Goal: Information Seeking & Learning: Learn about a topic

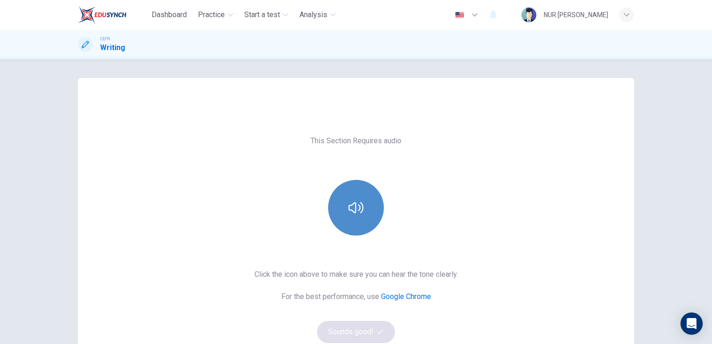
click at [369, 190] on button "button" at bounding box center [356, 208] width 56 height 56
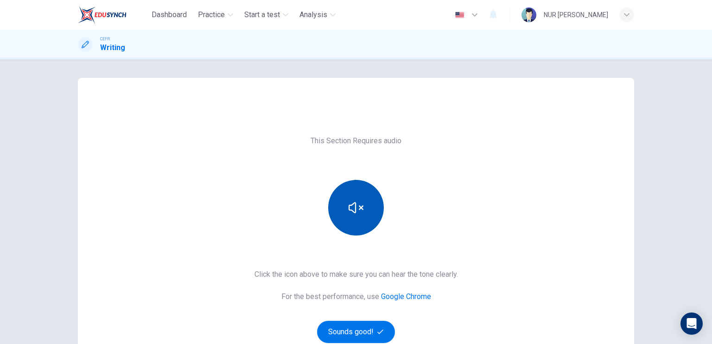
click at [354, 219] on button "button" at bounding box center [356, 208] width 56 height 56
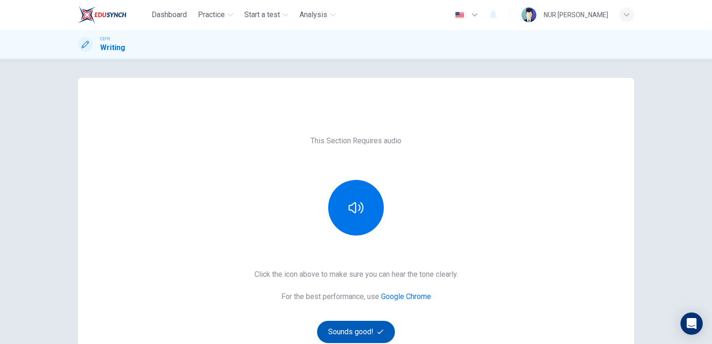
click at [368, 335] on button "Sounds good!" at bounding box center [356, 332] width 78 height 22
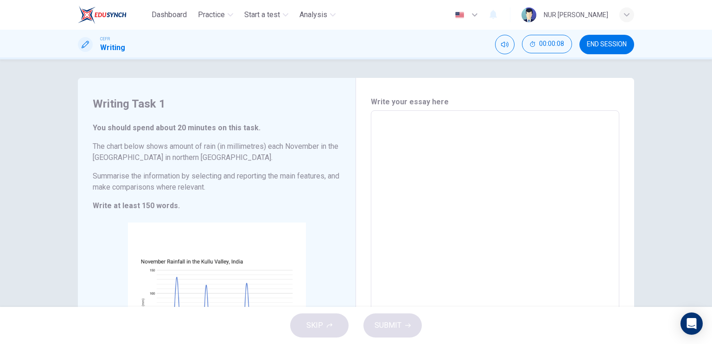
drag, startPoint x: 90, startPoint y: 101, endPoint x: 108, endPoint y: 115, distance: 22.2
click at [108, 115] on div "Writing Task 1 You should spend about 20 minutes on this task. The chart below …" at bounding box center [217, 248] width 278 height 340
drag, startPoint x: 93, startPoint y: 104, endPoint x: 139, endPoint y: 155, distance: 69.5
click at [139, 155] on div "Writing Task 1 You should spend about 20 minutes on this task. The chart below …" at bounding box center [217, 248] width 278 height 340
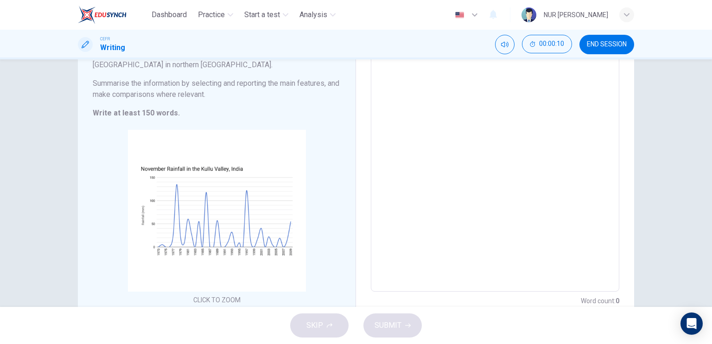
scroll to position [129, 0]
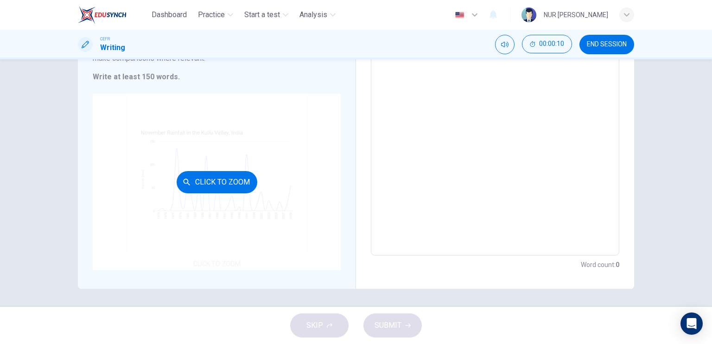
click at [248, 162] on div "Click to Zoom" at bounding box center [217, 182] width 248 height 177
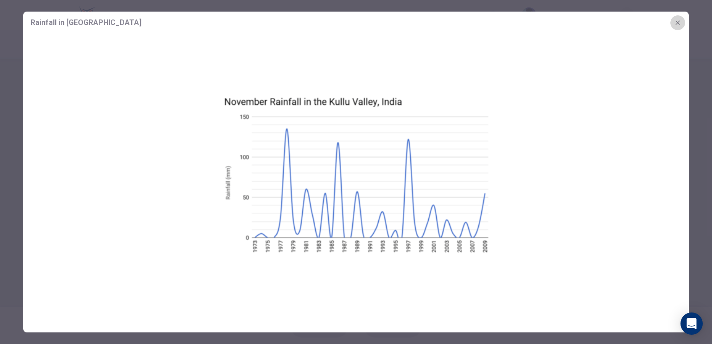
click at [677, 20] on icon "button" at bounding box center [677, 22] width 7 height 7
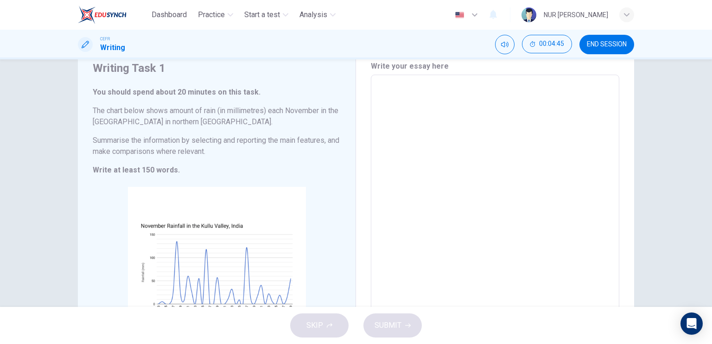
scroll to position [93, 0]
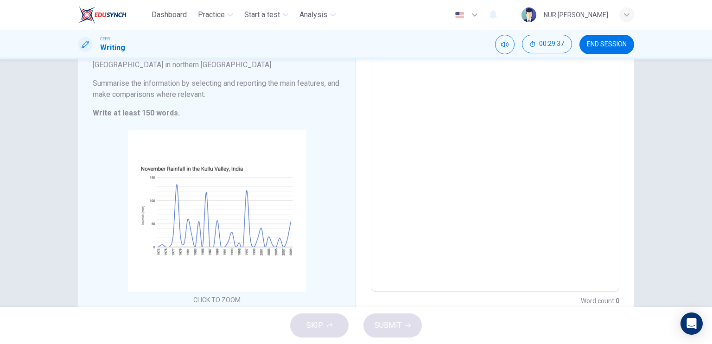
click at [465, 114] on textarea at bounding box center [494, 154] width 235 height 259
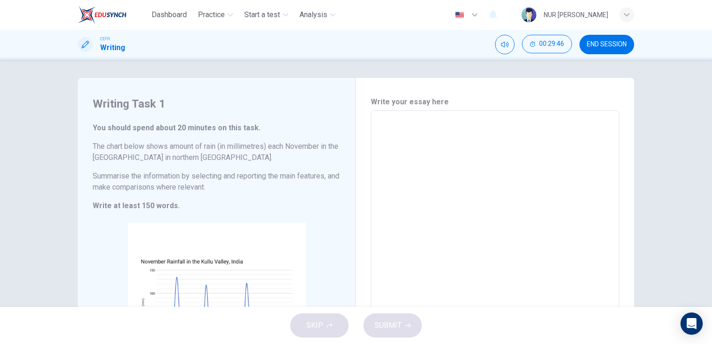
type textarea "T"
type textarea "x"
type textarea "Th"
type textarea "x"
type textarea "The"
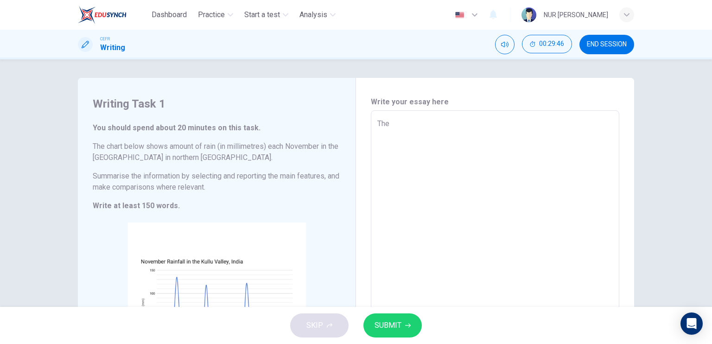
type textarea "x"
type textarea "The"
type textarea "x"
type textarea "The l"
type textarea "x"
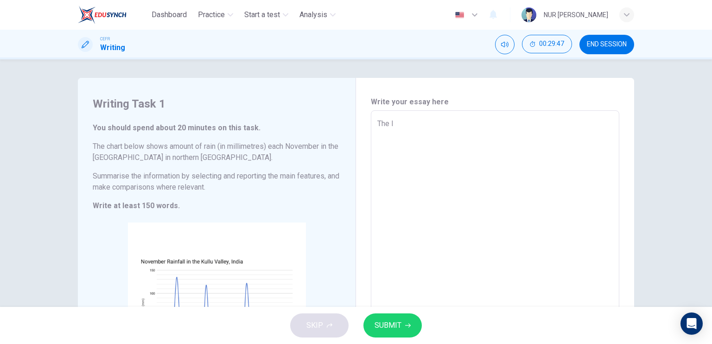
type textarea "The li"
type textarea "x"
type textarea "The lin"
type textarea "x"
type textarea "The line"
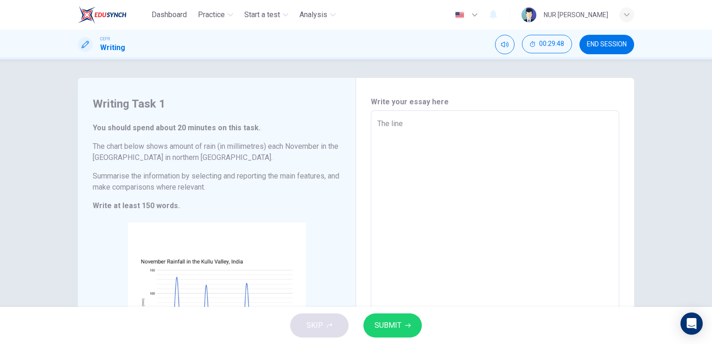
type textarea "x"
type textarea "The line"
click at [393, 319] on span "SUBMIT" at bounding box center [387, 325] width 27 height 13
type textarea "x"
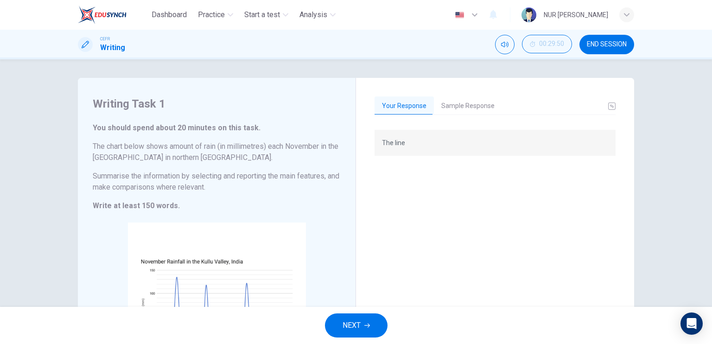
click at [614, 46] on span "END SESSION" at bounding box center [607, 44] width 40 height 7
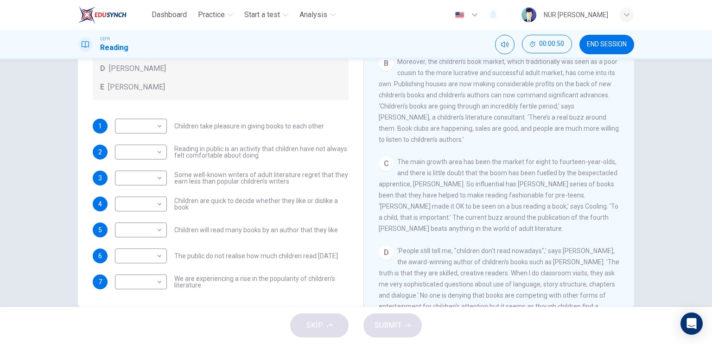
scroll to position [111, 0]
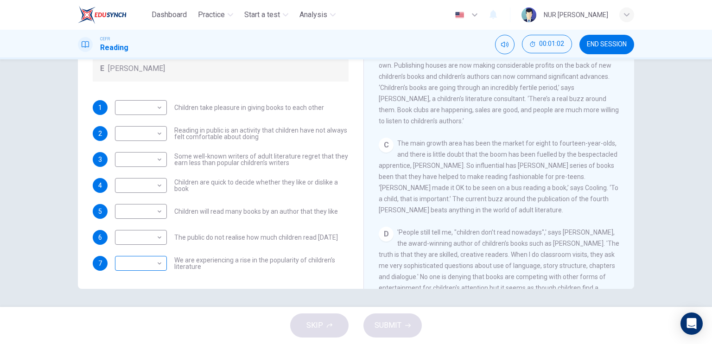
click at [146, 262] on body "Dashboard Practice Start a test Analysis English en ​ NUR HUMAIRAH BINTI SULAIM…" at bounding box center [356, 172] width 712 height 344
click at [332, 119] on div at bounding box center [356, 172] width 712 height 344
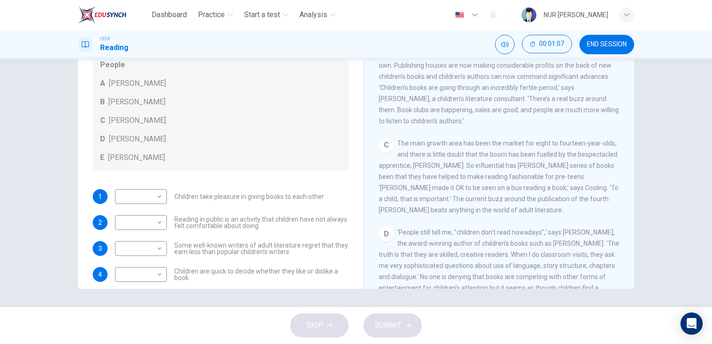
scroll to position [89, 0]
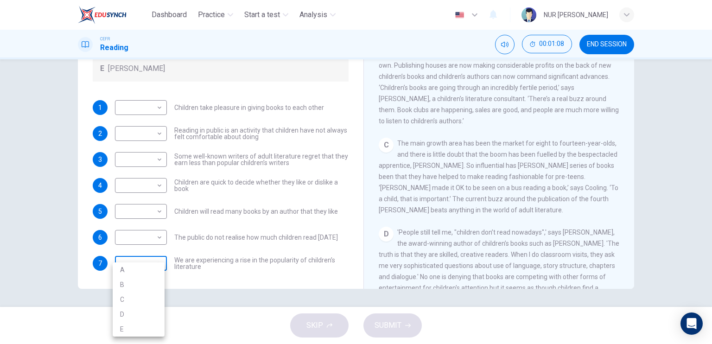
click at [142, 262] on body "Dashboard Practice Start a test Analysis English en ​ NUR HUMAIRAH BINTI SULAIM…" at bounding box center [356, 172] width 712 height 344
click at [148, 272] on li "A" at bounding box center [139, 269] width 52 height 15
type input "A"
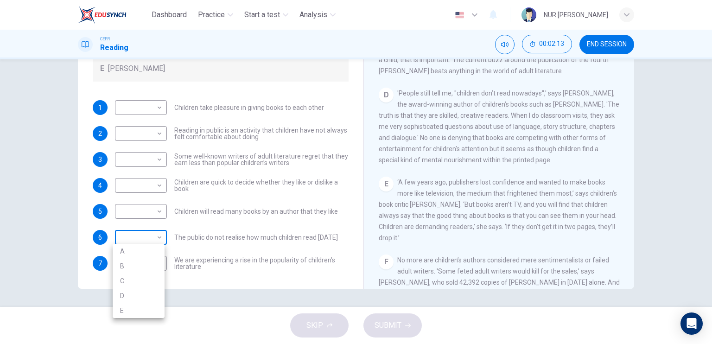
click at [128, 236] on body "Dashboard Practice Start a test Analysis English en ​ NUR HUMAIRAH BINTI SULAIM…" at bounding box center [356, 172] width 712 height 344
click at [133, 259] on li "B" at bounding box center [139, 266] width 52 height 15
type input "B"
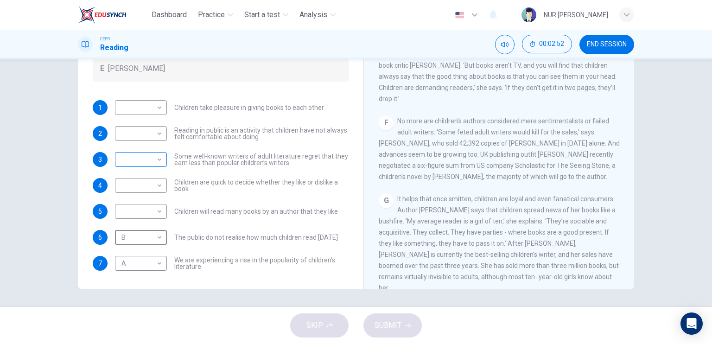
click at [137, 159] on body "Dashboard Practice Start a test Analysis English en ​ NUR HUMAIRAH BINTI SULAIM…" at bounding box center [356, 172] width 712 height 344
click at [144, 183] on li "B" at bounding box center [139, 188] width 52 height 15
type input "B"
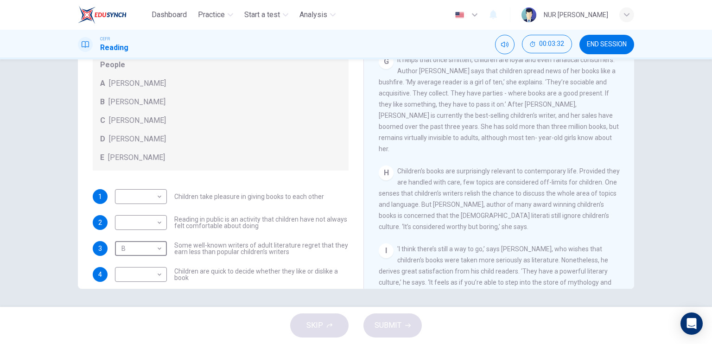
scroll to position [46, 0]
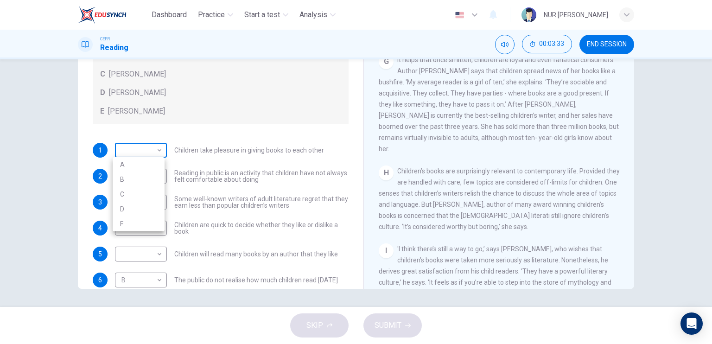
click at [146, 152] on body "Dashboard Practice Start a test Analysis English en ​ NUR HUMAIRAH BINTI SULAIM…" at bounding box center [356, 172] width 712 height 344
click at [146, 194] on li "C" at bounding box center [139, 194] width 52 height 15
type input "C"
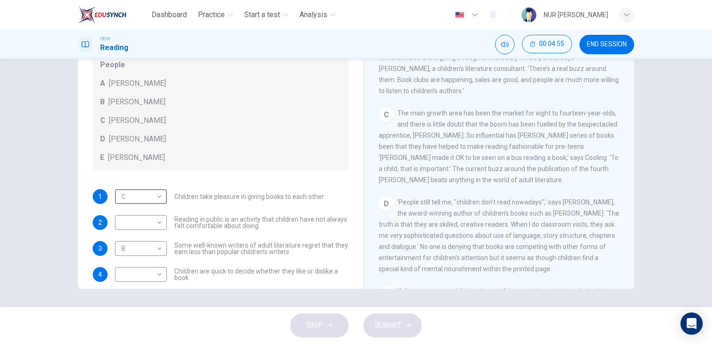
scroll to position [308, 0]
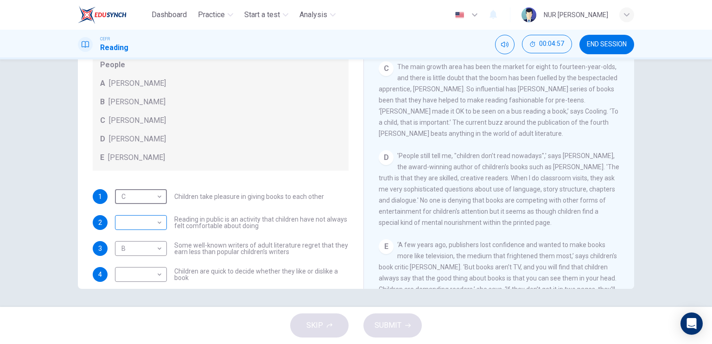
click at [141, 226] on body "Dashboard Practice Start a test Analysis English en ​ NUR HUMAIRAH BINTI SULAIM…" at bounding box center [356, 172] width 712 height 344
click at [149, 240] on li "A" at bounding box center [139, 236] width 52 height 15
type input "A"
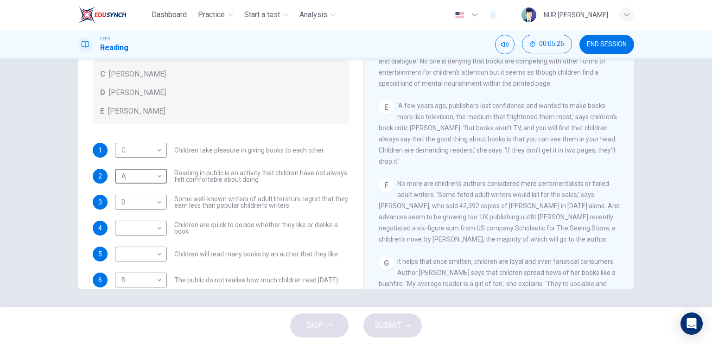
scroll to position [89, 0]
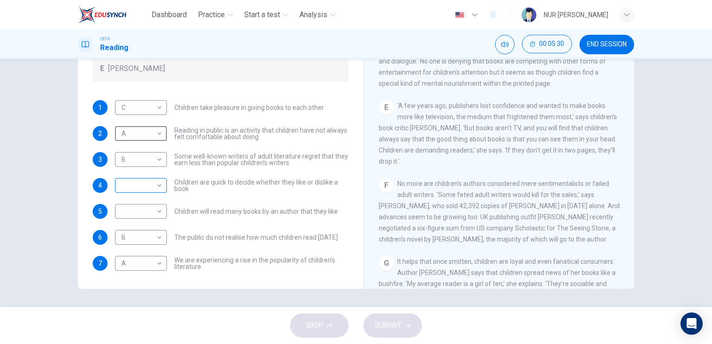
click at [152, 188] on body "Dashboard Practice Start a test Analysis English en ​ NUR HUMAIRAH BINTI SULAIM…" at bounding box center [356, 172] width 712 height 344
click at [144, 228] on li "C" at bounding box center [139, 228] width 52 height 15
type input "C"
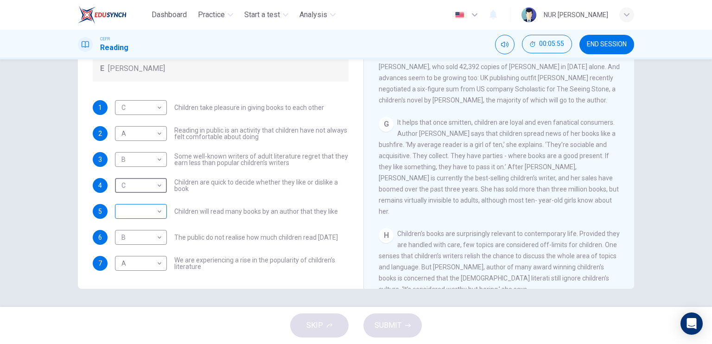
click at [156, 210] on body "Dashboard Practice Start a test Analysis English en ​ NUR HUMAIRAH BINTI SULAIM…" at bounding box center [356, 172] width 712 height 344
click at [139, 266] on li "D" at bounding box center [139, 269] width 52 height 15
type input "D"
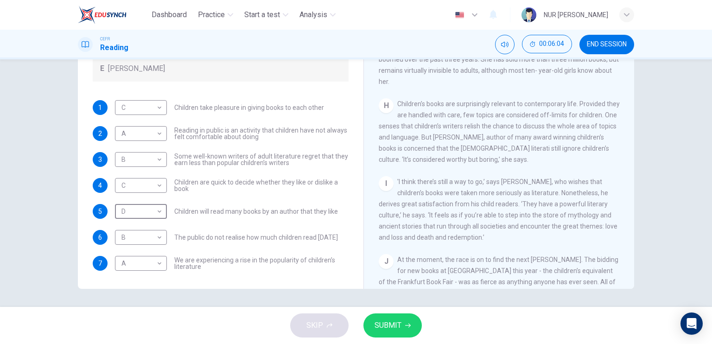
scroll to position [725, 0]
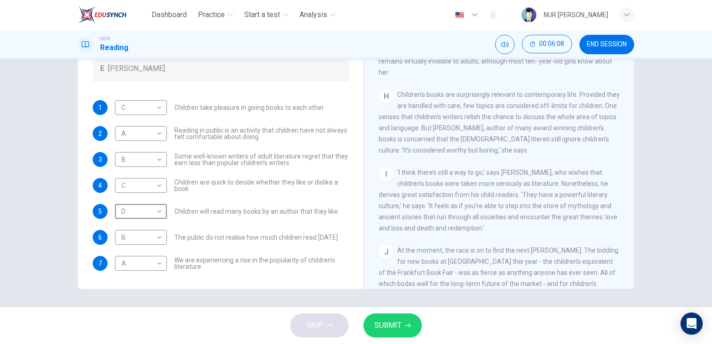
click at [405, 323] on icon "button" at bounding box center [408, 326] width 6 height 6
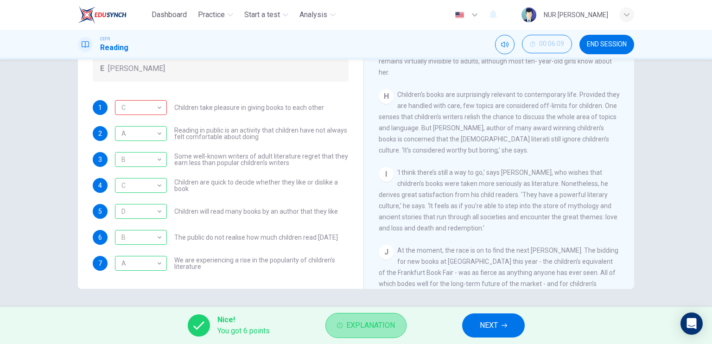
click at [390, 316] on button "Explanation" at bounding box center [365, 325] width 81 height 25
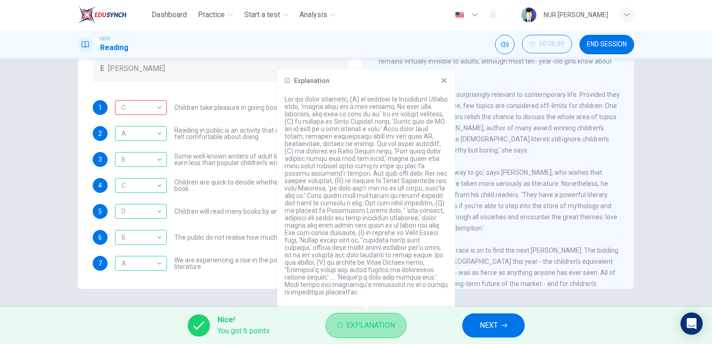
click at [390, 316] on button "Explanation" at bounding box center [365, 325] width 81 height 25
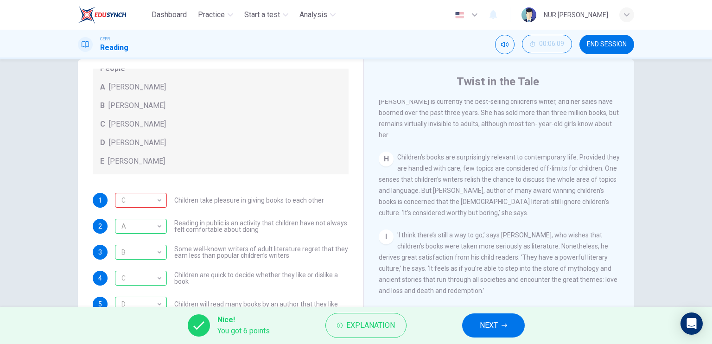
scroll to position [772, 0]
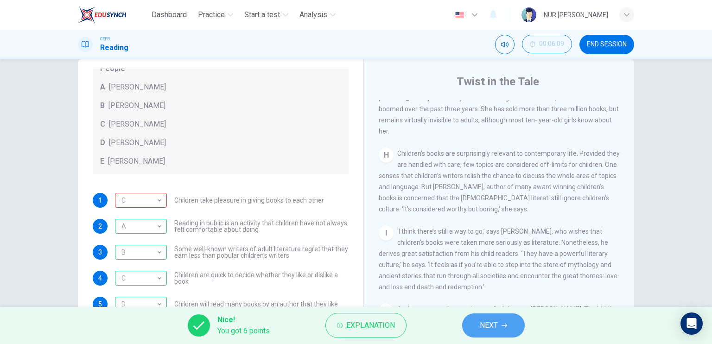
click at [495, 319] on span "NEXT" at bounding box center [489, 325] width 18 height 13
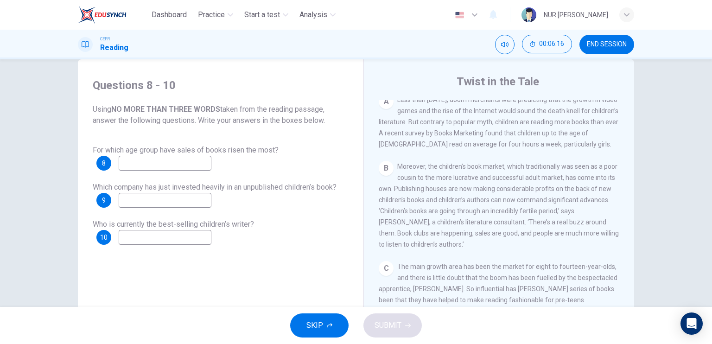
scroll to position [185, 0]
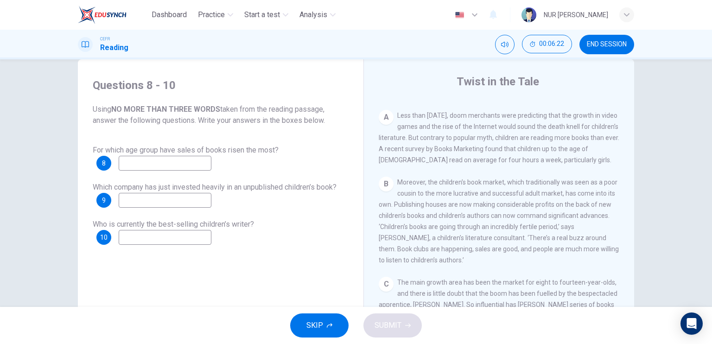
click at [186, 162] on input at bounding box center [165, 163] width 93 height 15
type input "up to the age of 11"
click at [177, 205] on input at bounding box center [165, 200] width 93 height 15
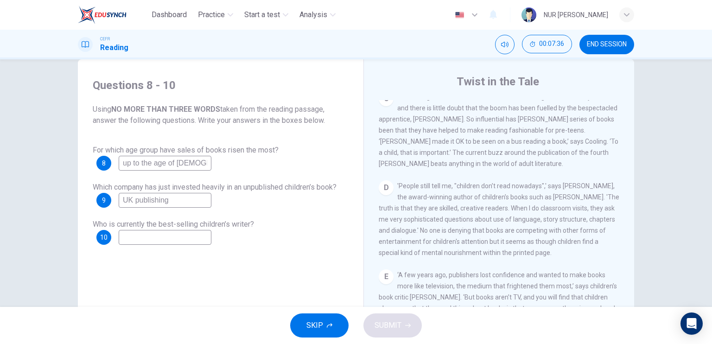
scroll to position [371, 0]
type input "UK publishing"
click at [182, 231] on input at bounding box center [165, 237] width 93 height 15
type input "J.K. Rowling"
click at [369, 323] on button "SUBMIT" at bounding box center [392, 325] width 58 height 24
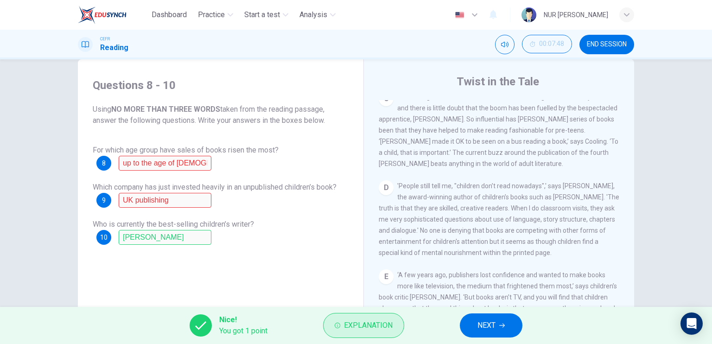
click at [369, 331] on span "Explanation" at bounding box center [368, 325] width 49 height 13
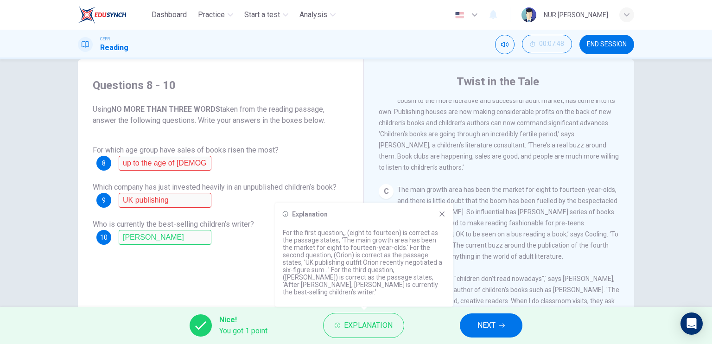
scroll to position [324, 0]
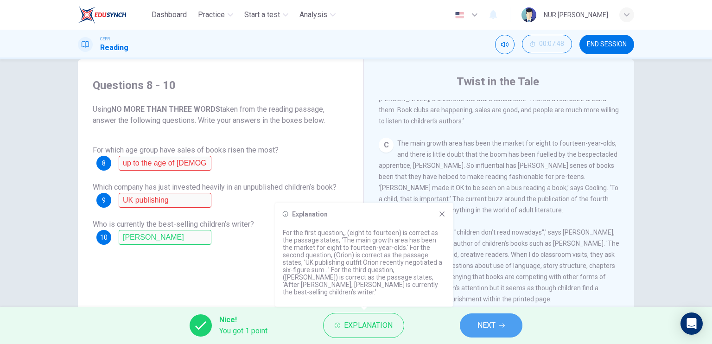
click at [487, 321] on span "NEXT" at bounding box center [486, 325] width 18 height 13
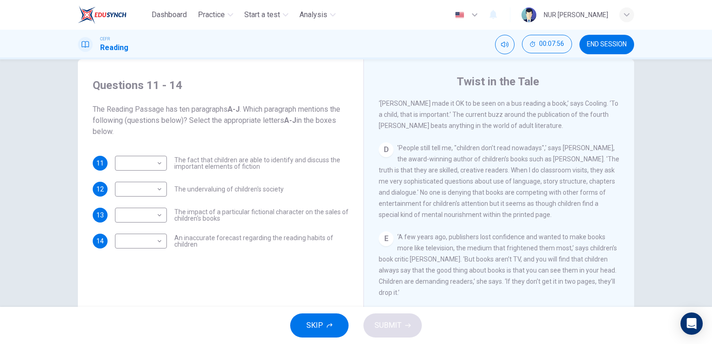
scroll to position [417, 0]
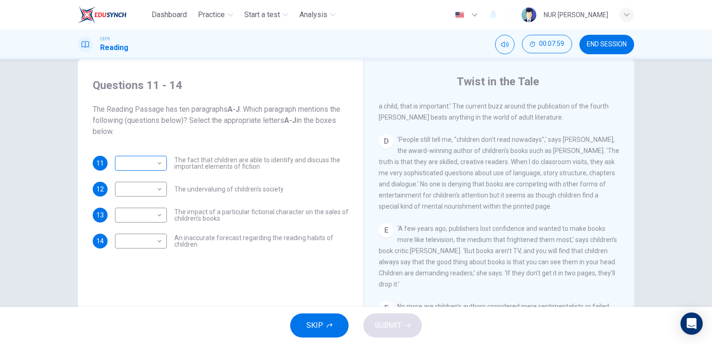
click at [140, 166] on body "Dashboard Practice Start a test Analysis English en ​ NUR HUMAIRAH BINTI SULAIM…" at bounding box center [356, 172] width 712 height 344
click at [143, 221] on li "D" at bounding box center [139, 222] width 52 height 15
type input "D"
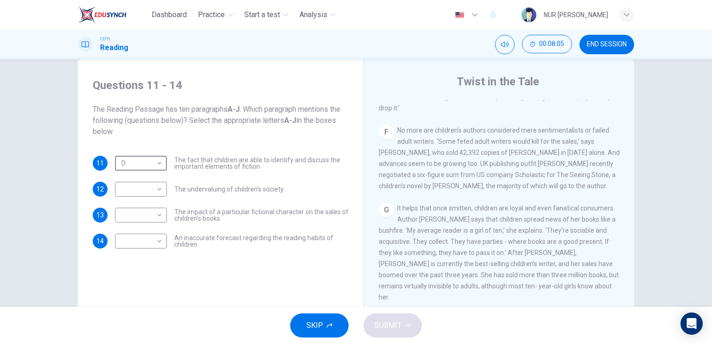
scroll to position [602, 0]
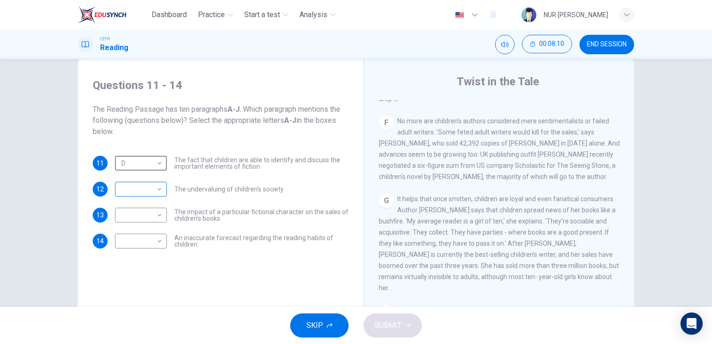
click at [155, 193] on body "Dashboard Practice Start a test Analysis English en ​ NUR HUMAIRAH BINTI SULAIM…" at bounding box center [356, 172] width 712 height 344
click at [139, 265] on li "F" at bounding box center [139, 269] width 52 height 15
type input "F"
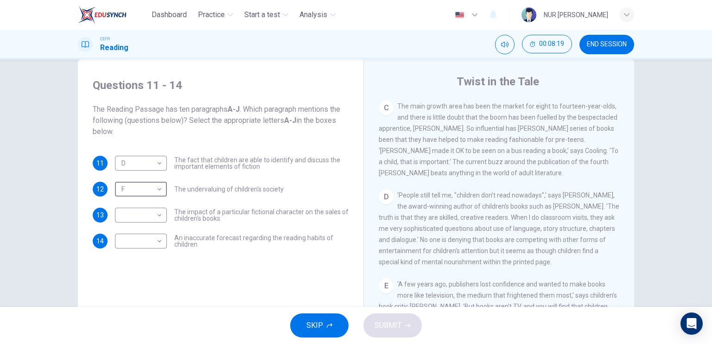
scroll to position [324, 0]
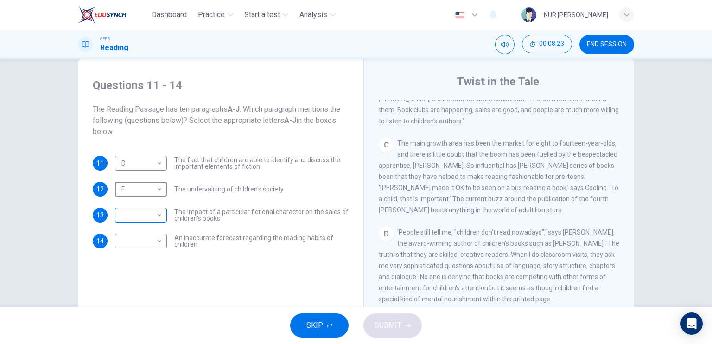
click at [150, 217] on body "Dashboard Practice Start a test Analysis English en ​ NUR HUMAIRAH BINTI SULAIM…" at bounding box center [356, 172] width 712 height 344
click at [145, 229] on li "C" at bounding box center [139, 225] width 52 height 15
type input "C"
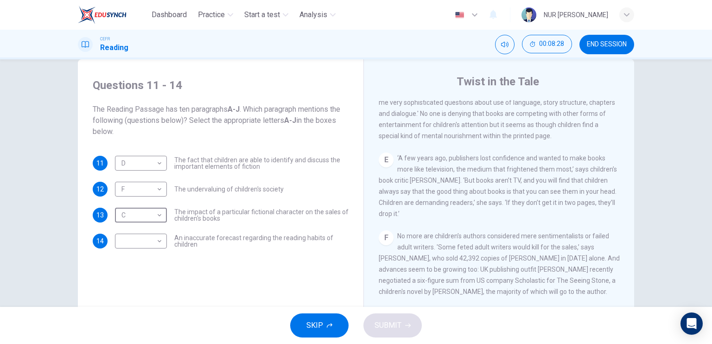
scroll to position [510, 0]
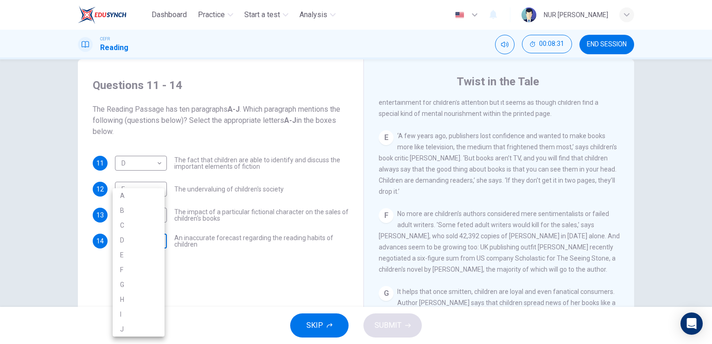
click at [146, 244] on body "Dashboard Practice Start a test Analysis English en ​ NUR HUMAIRAH BINTI SULAIM…" at bounding box center [356, 172] width 712 height 344
click at [150, 249] on li "E" at bounding box center [139, 254] width 52 height 15
type input "E"
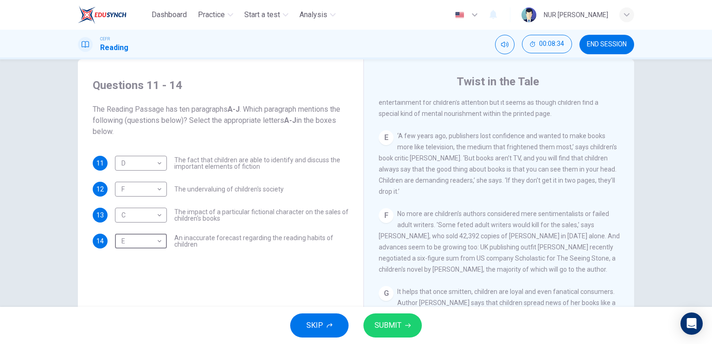
click at [398, 323] on span "SUBMIT" at bounding box center [387, 325] width 27 height 13
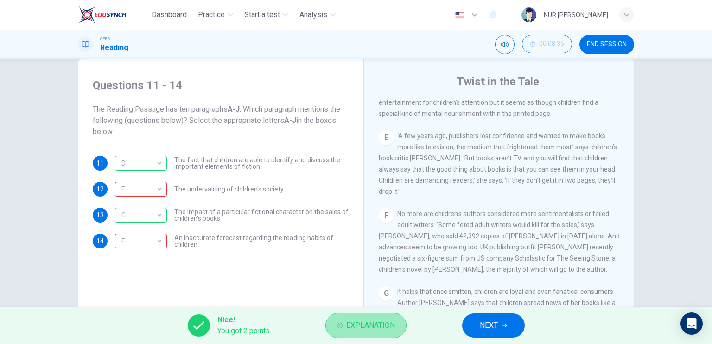
click at [360, 319] on span "Explanation" at bounding box center [370, 325] width 49 height 13
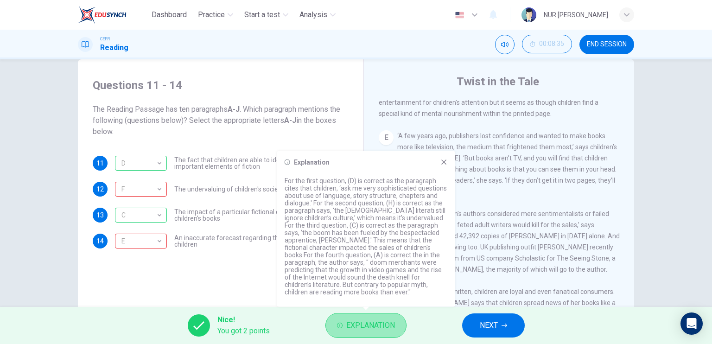
click at [361, 319] on span "Explanation" at bounding box center [370, 325] width 49 height 13
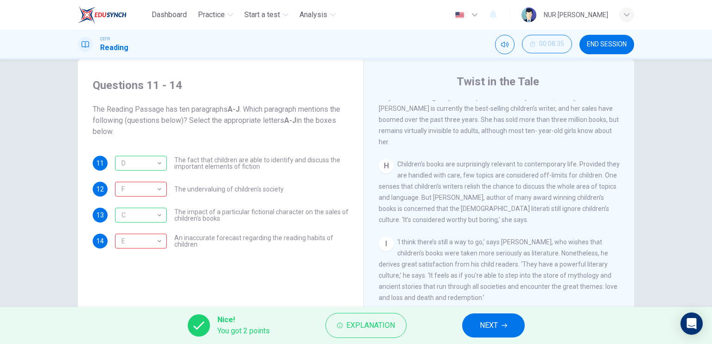
scroll to position [772, 0]
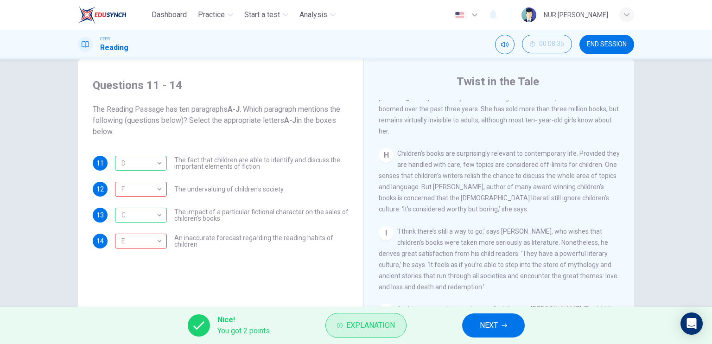
click at [373, 324] on span "Explanation" at bounding box center [370, 325] width 49 height 13
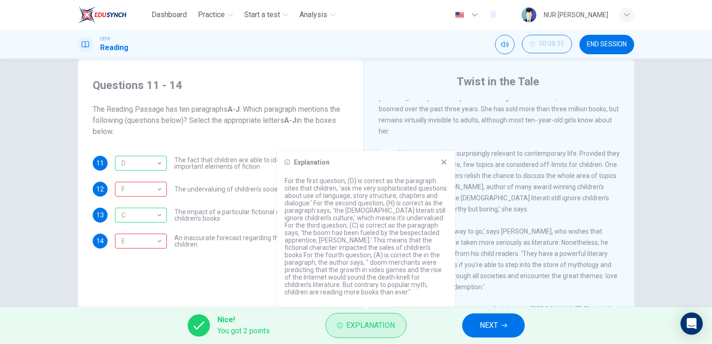
click at [373, 324] on span "Explanation" at bounding box center [370, 325] width 49 height 13
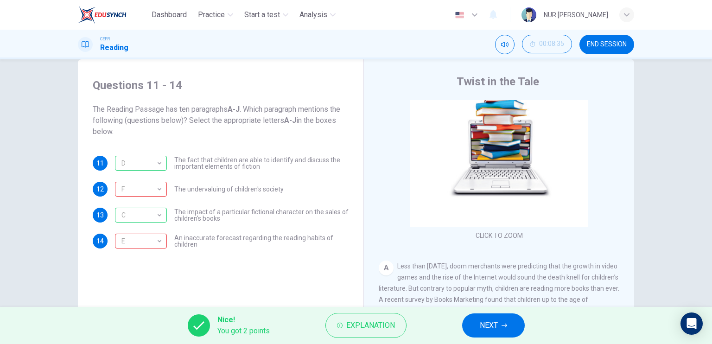
scroll to position [93, 0]
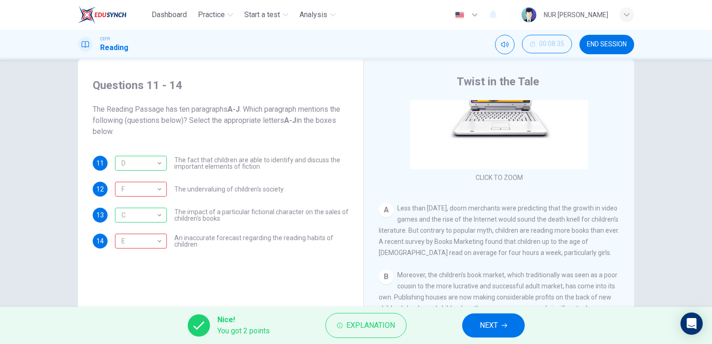
click at [487, 320] on span "NEXT" at bounding box center [489, 325] width 18 height 13
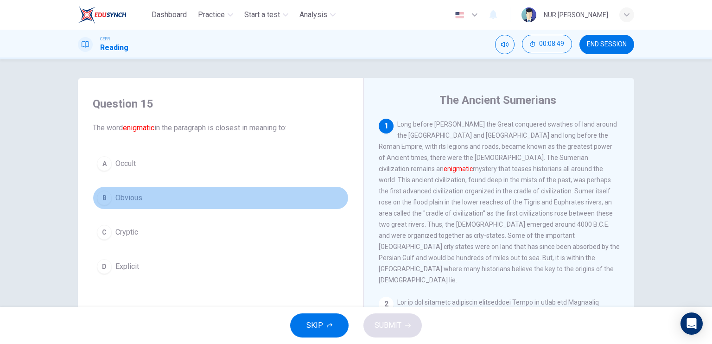
click at [137, 201] on span "Obvious" at bounding box center [128, 197] width 27 height 11
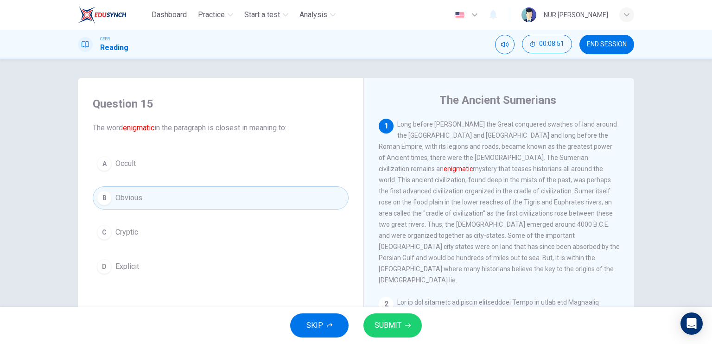
click at [382, 325] on span "SUBMIT" at bounding box center [387, 325] width 27 height 13
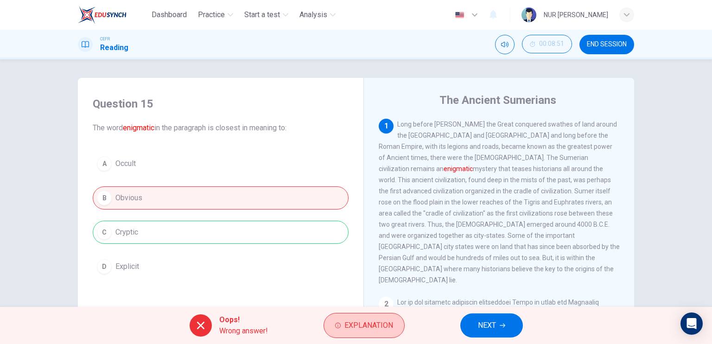
click at [378, 320] on span "Explanation" at bounding box center [368, 325] width 49 height 13
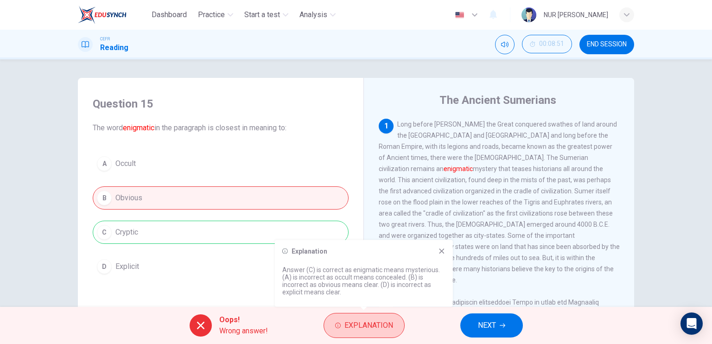
click at [378, 320] on span "Explanation" at bounding box center [368, 325] width 49 height 13
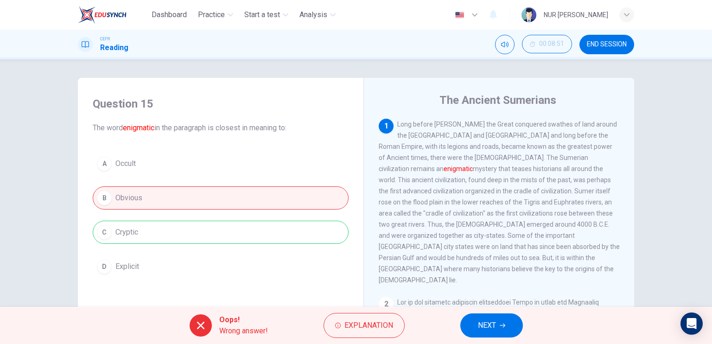
click at [475, 322] on button "NEXT" at bounding box center [491, 325] width 63 height 24
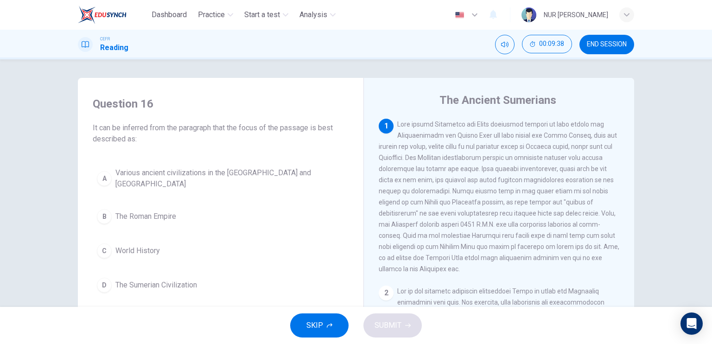
scroll to position [46, 0]
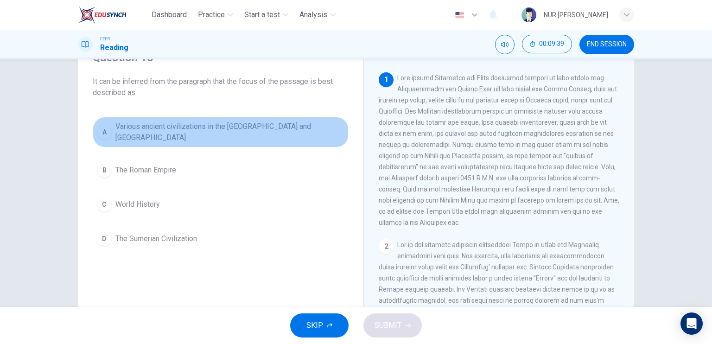
click at [257, 127] on span "Various ancient civilizations in the Mediterranean and Mesopotamia" at bounding box center [229, 132] width 229 height 22
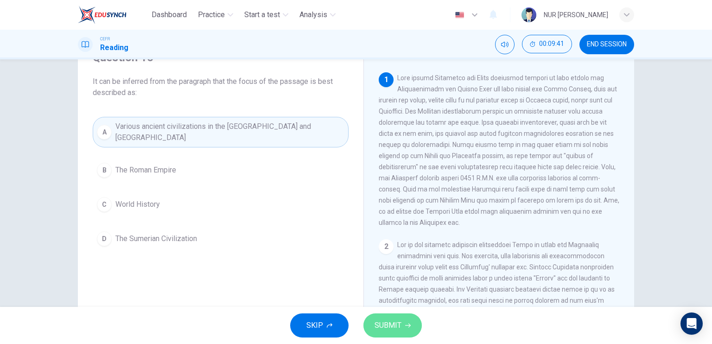
click at [390, 327] on span "SUBMIT" at bounding box center [387, 325] width 27 height 13
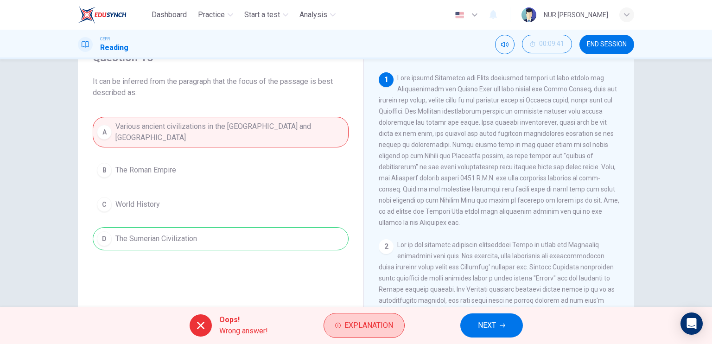
click at [379, 317] on button "Explanation" at bounding box center [363, 325] width 81 height 25
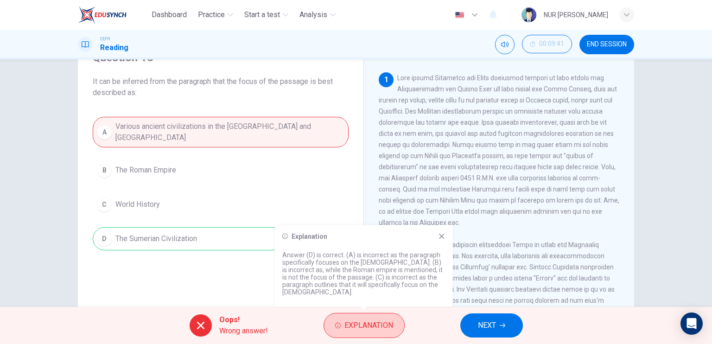
click at [379, 317] on button "Explanation" at bounding box center [363, 325] width 81 height 25
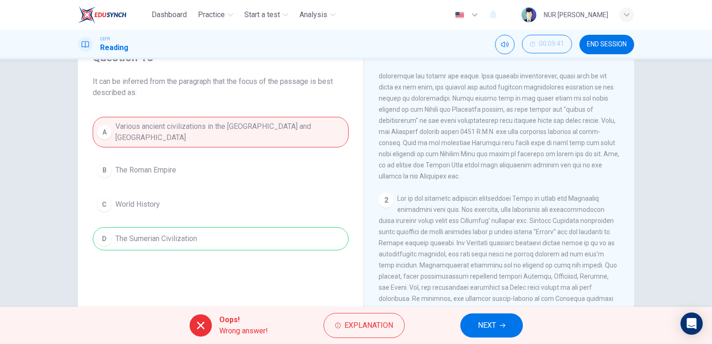
click at [469, 316] on button "NEXT" at bounding box center [491, 325] width 63 height 24
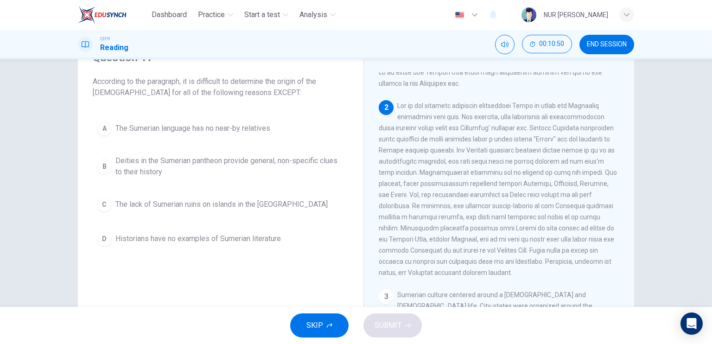
click at [237, 127] on span "The Sumerian language has no near-by relatives" at bounding box center [192, 128] width 155 height 11
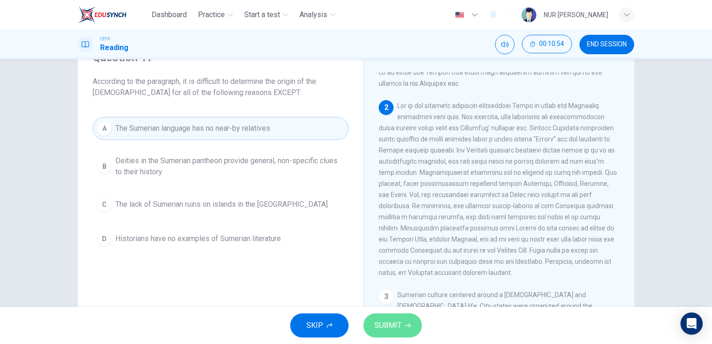
click at [391, 321] on span "SUBMIT" at bounding box center [387, 325] width 27 height 13
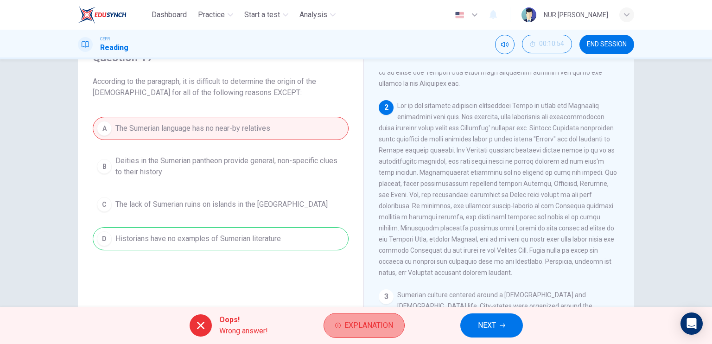
click at [351, 324] on span "Explanation" at bounding box center [368, 325] width 49 height 13
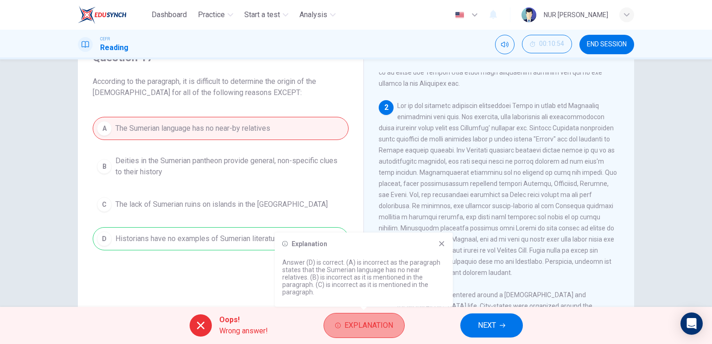
click at [351, 325] on span "Explanation" at bounding box center [368, 325] width 49 height 13
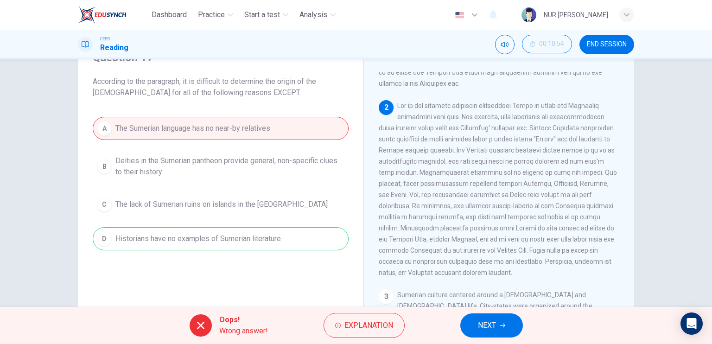
click at [590, 36] on button "END SESSION" at bounding box center [606, 44] width 55 height 19
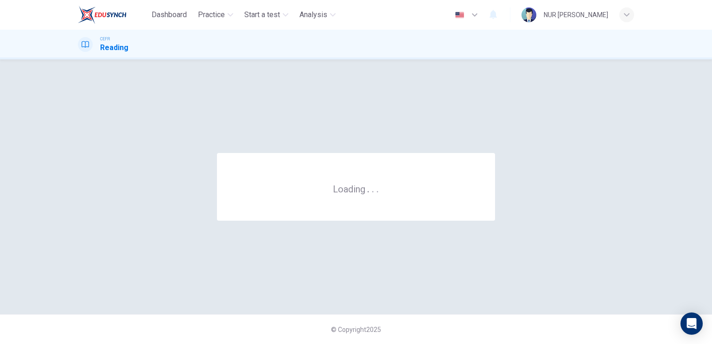
scroll to position [0, 0]
